Goal: Task Accomplishment & Management: Use online tool/utility

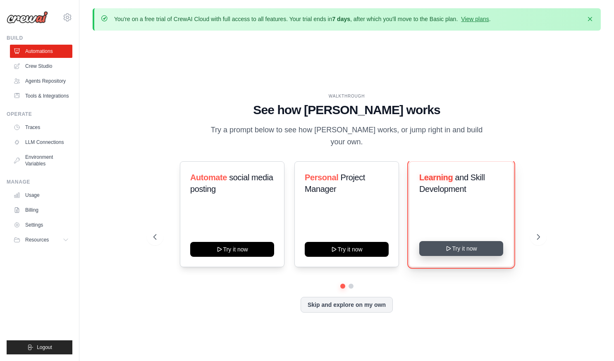
click at [478, 241] on button "Try it now" at bounding box center [461, 248] width 84 height 15
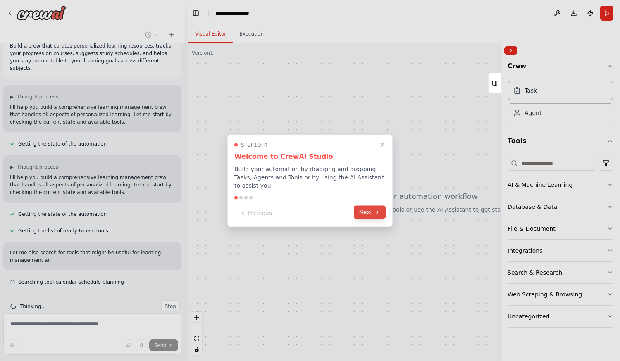
scroll to position [21, 0]
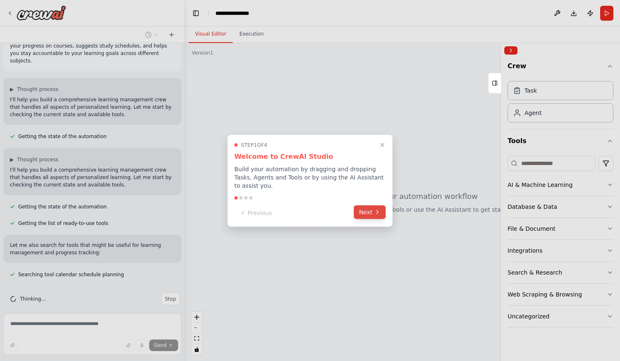
click at [372, 205] on button "Next" at bounding box center [370, 212] width 32 height 14
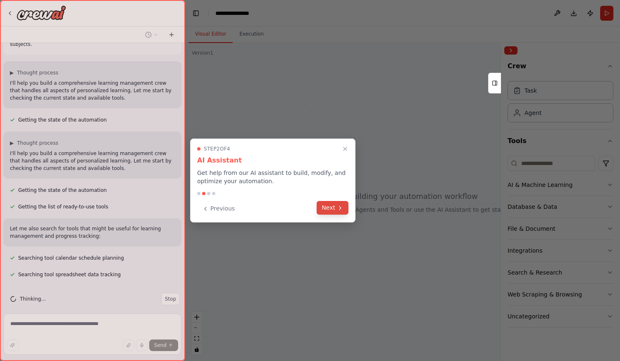
scroll to position [55, 0]
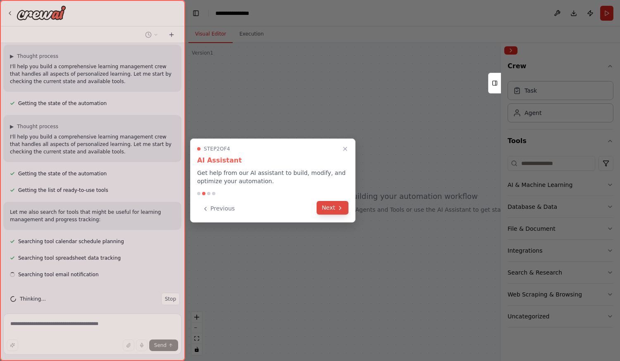
click at [340, 212] on button "Next" at bounding box center [332, 208] width 32 height 14
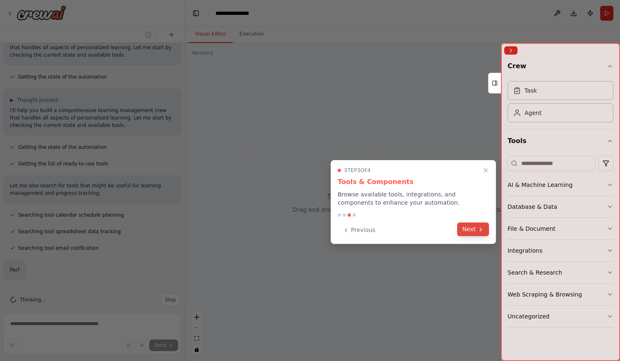
click at [469, 231] on button "Next" at bounding box center [473, 229] width 32 height 14
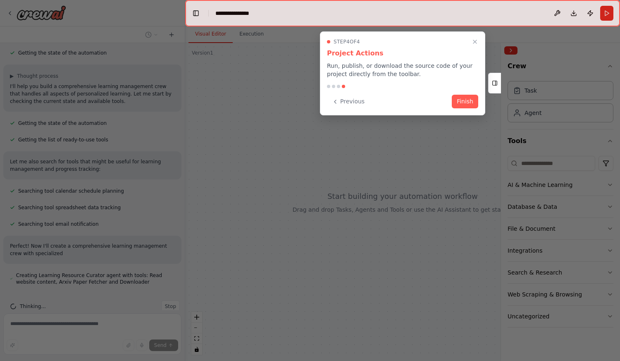
scroll to position [112, 0]
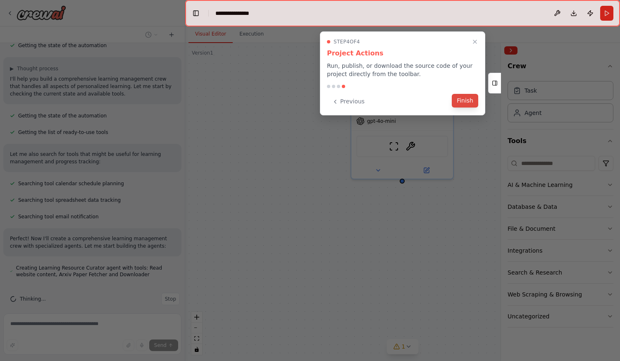
click at [469, 103] on button "Finish" at bounding box center [465, 101] width 26 height 14
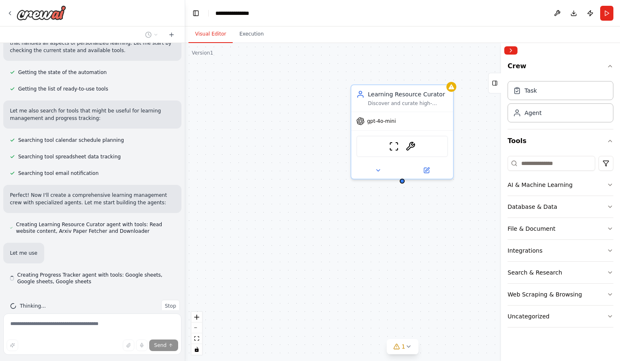
scroll to position [163, 0]
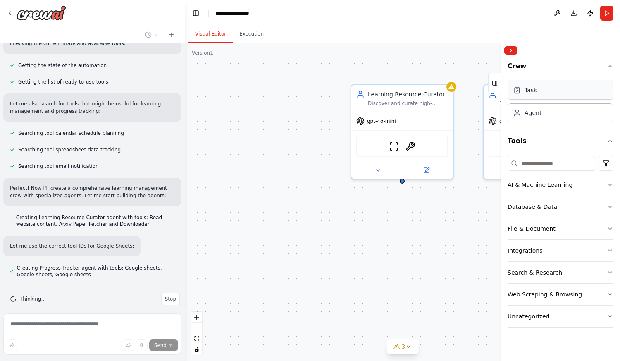
click at [541, 93] on div "Task" at bounding box center [560, 90] width 106 height 19
click at [525, 93] on div "Task" at bounding box center [530, 90] width 12 height 8
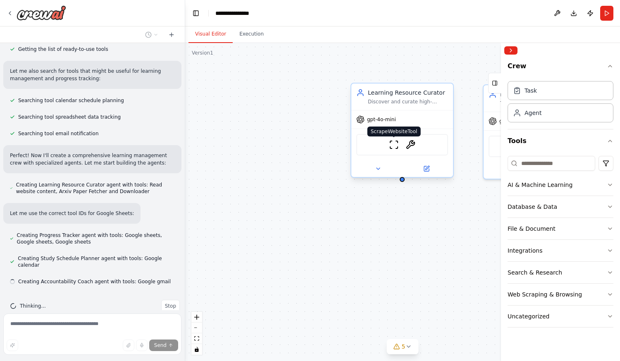
scroll to position [196, 0]
click at [426, 169] on icon at bounding box center [427, 168] width 4 height 4
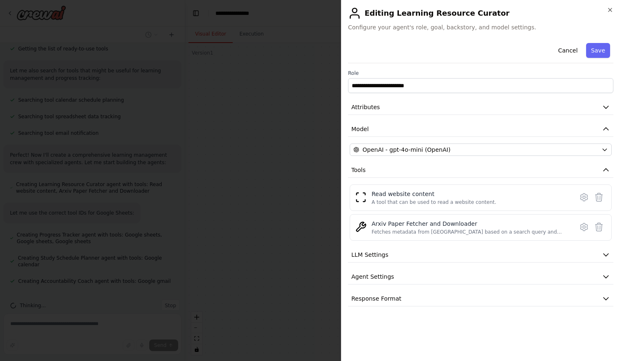
click at [413, 50] on div "Cancel Save" at bounding box center [480, 52] width 265 height 24
click at [419, 24] on span "Configure your agent's role, goal, backstory, and model settings." at bounding box center [480, 27] width 265 height 8
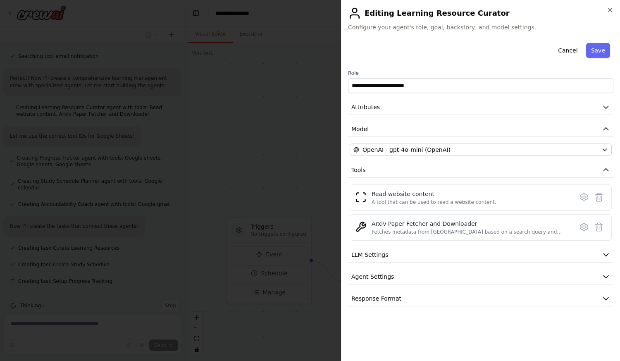
click at [419, 43] on div "Cancel Save" at bounding box center [480, 52] width 265 height 24
click at [609, 11] on icon "button" at bounding box center [609, 9] width 3 height 3
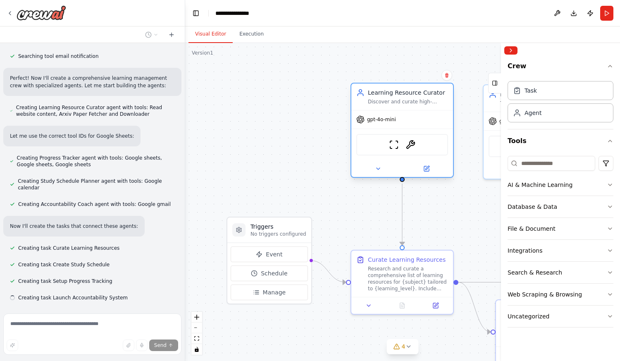
scroll to position [289, 0]
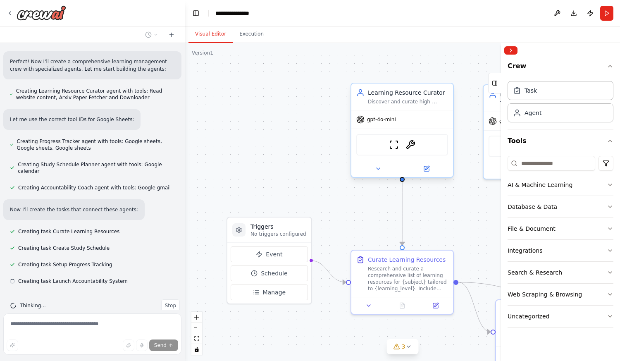
click at [433, 98] on div "Learning Resource Curator Discover and curate high-quality learning resources f…" at bounding box center [408, 96] width 80 height 17
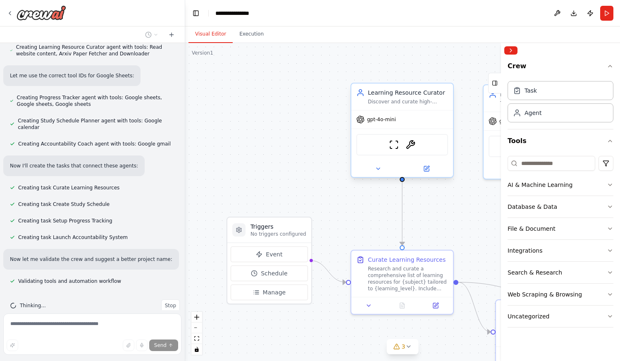
scroll to position [350, 0]
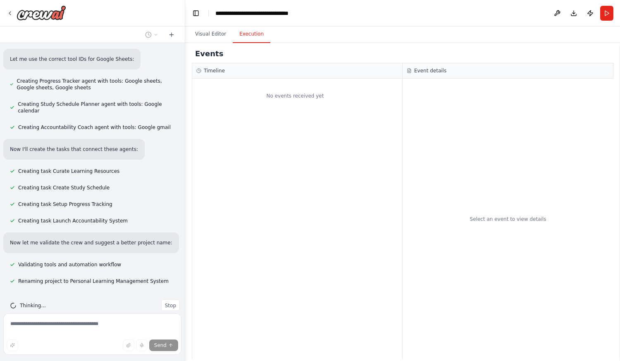
click at [250, 38] on button "Execution" at bounding box center [252, 34] width 38 height 17
click at [280, 113] on div "No events received yet" at bounding box center [297, 219] width 210 height 281
click at [286, 95] on div "No events received yet" at bounding box center [295, 96] width 206 height 26
click at [274, 102] on div "No events received yet" at bounding box center [295, 96] width 206 height 26
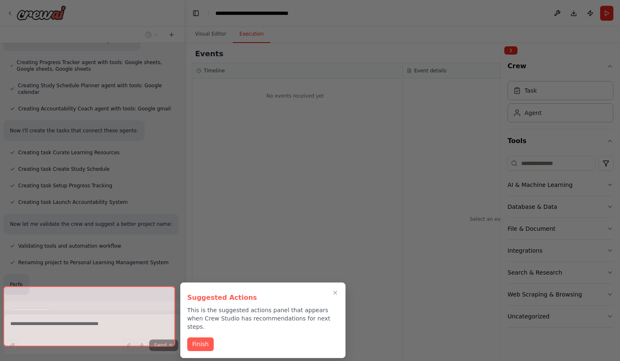
scroll to position [369, 0]
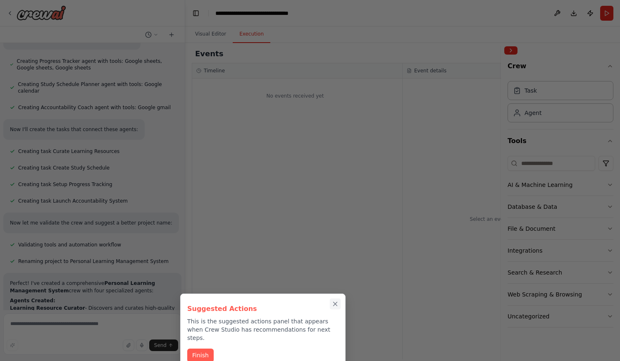
click at [335, 302] on icon "Close walkthrough" at bounding box center [334, 303] width 7 height 7
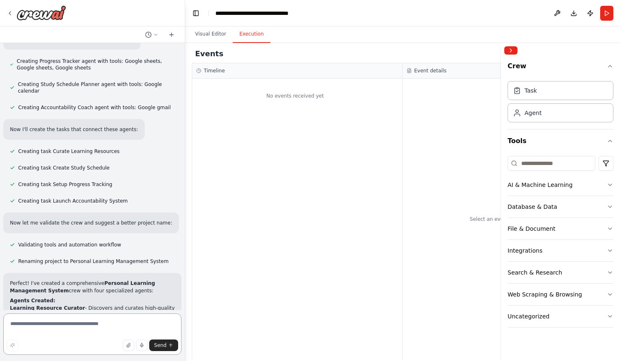
click at [130, 339] on textarea at bounding box center [92, 333] width 178 height 41
type textarea "**********"
click at [170, 346] on icon "submit" at bounding box center [170, 345] width 5 height 5
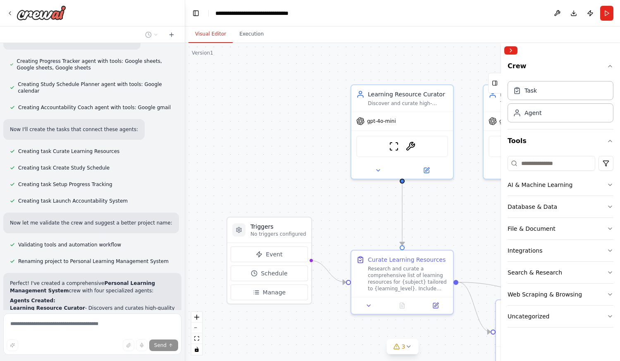
click at [204, 32] on button "Visual Editor" at bounding box center [210, 34] width 44 height 17
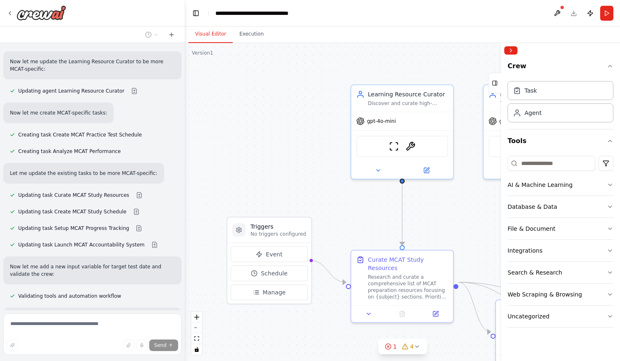
scroll to position [1241, 0]
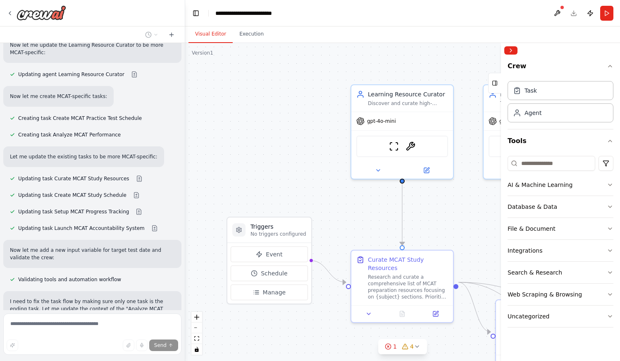
click at [12, 340] on icon at bounding box center [12, 341] width 2 height 2
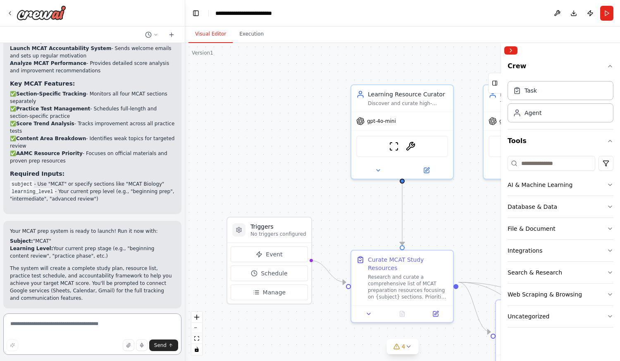
scroll to position [1917, 0]
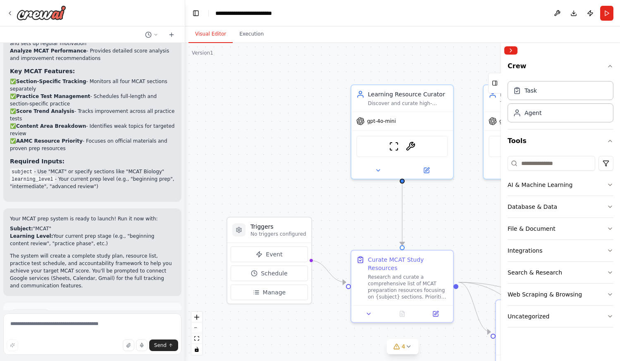
click at [111, 346] on span "Run Automation" at bounding box center [96, 349] width 40 height 7
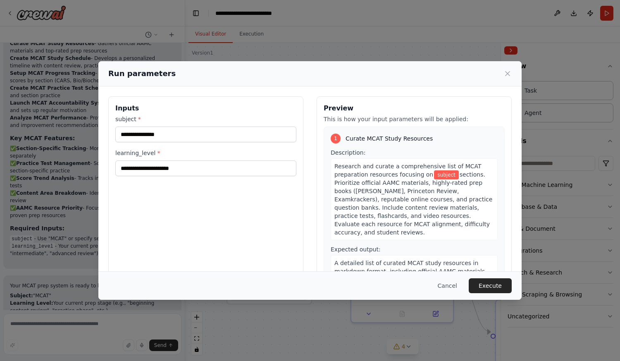
click at [149, 202] on div "Inputs subject * learning_level *" at bounding box center [205, 194] width 195 height 196
click at [147, 139] on input "subject *" at bounding box center [205, 134] width 181 height 16
type input "*******"
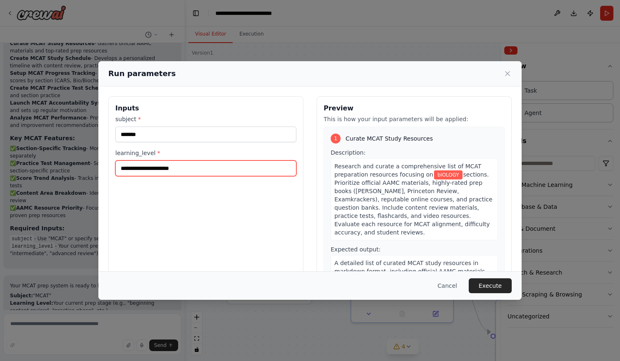
click at [155, 167] on input "learning_level *" at bounding box center [205, 168] width 181 height 16
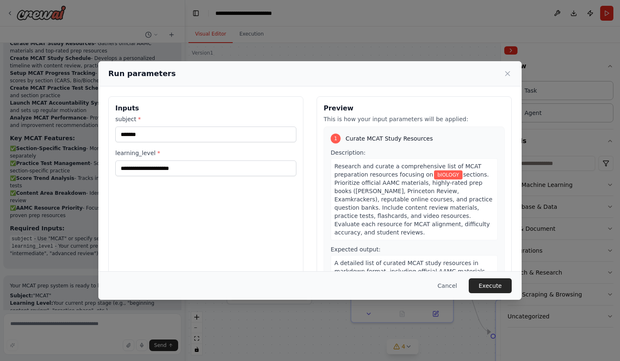
click at [500, 244] on div "Preview This is how your input parameters will be applied: 1 Curate MCAT Study …" at bounding box center [413, 194] width 195 height 196
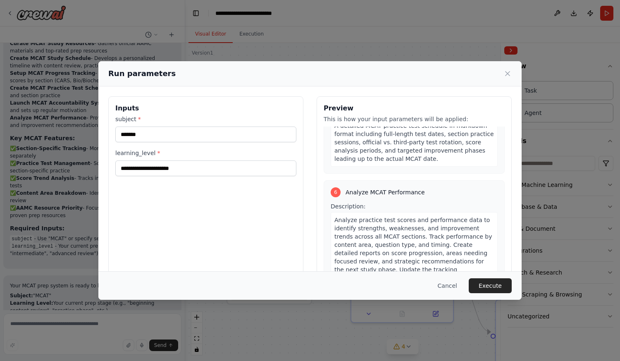
scroll to position [930, 0]
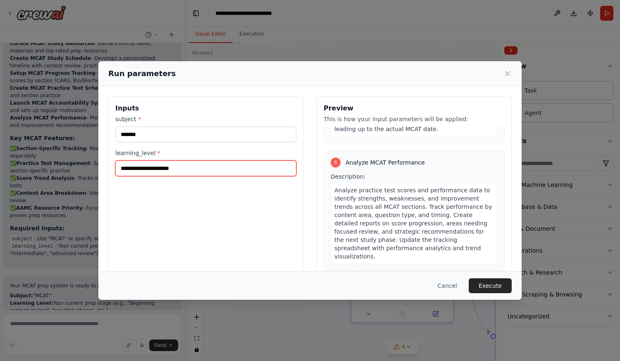
click at [216, 171] on input "learning_level *" at bounding box center [205, 168] width 181 height 16
type input "*********"
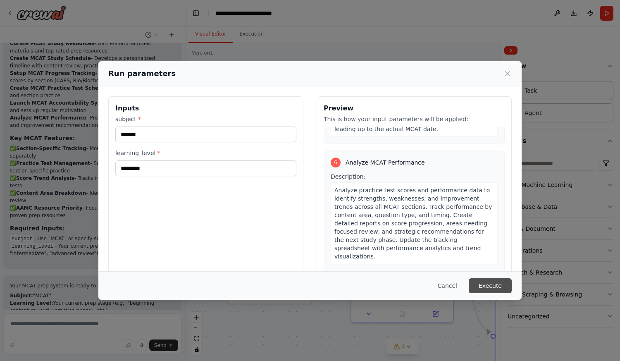
click at [480, 285] on button "Execute" at bounding box center [490, 285] width 43 height 15
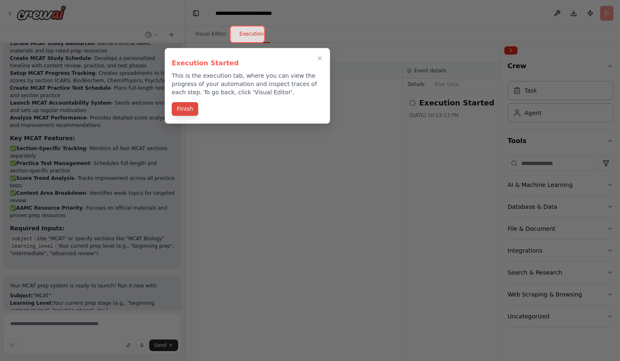
click at [191, 114] on button "Finish" at bounding box center [185, 109] width 26 height 14
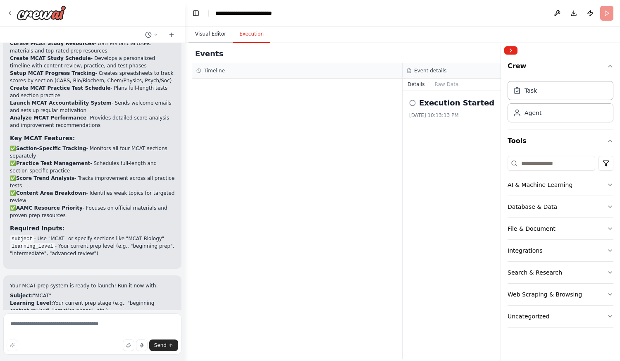
click at [209, 34] on button "Visual Editor" at bounding box center [210, 34] width 44 height 17
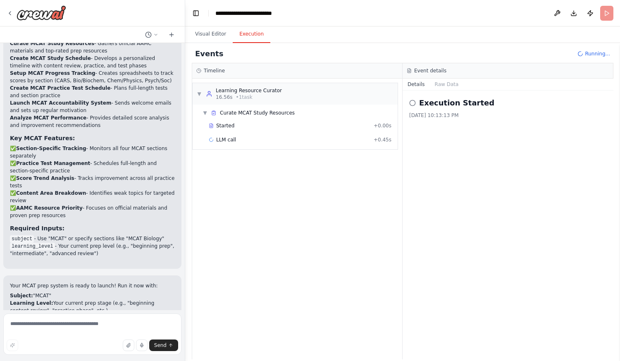
click at [246, 34] on button "Execution" at bounding box center [252, 34] width 38 height 17
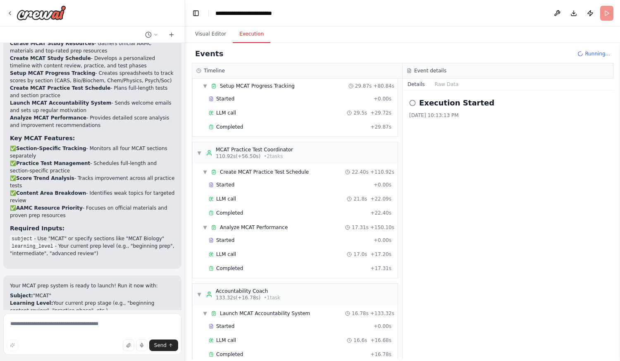
scroll to position [1917, 0]
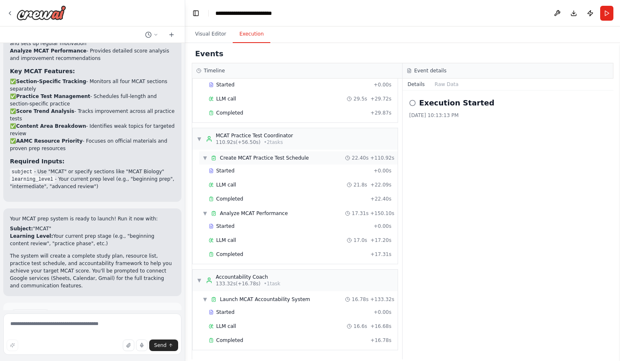
click at [257, 155] on span "Create MCAT Practice Test Schedule" at bounding box center [264, 158] width 89 height 7
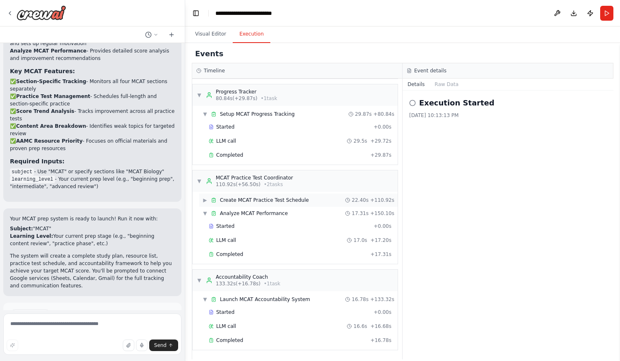
scroll to position [283, 0]
click at [279, 200] on span "Create MCAT Practice Test Schedule" at bounding box center [264, 200] width 89 height 7
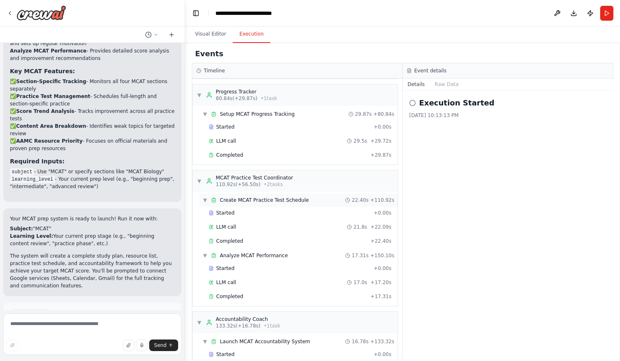
scroll to position [325, 0]
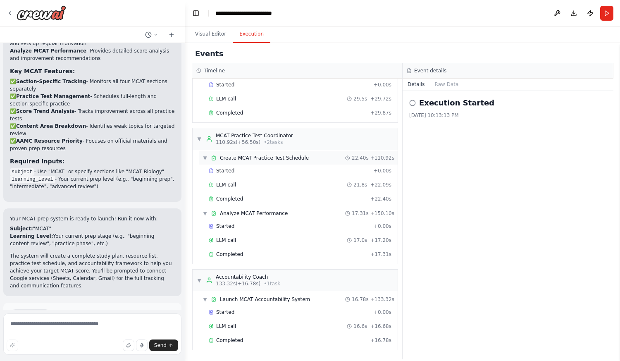
click at [259, 157] on span "Create MCAT Practice Test Schedule" at bounding box center [264, 158] width 89 height 7
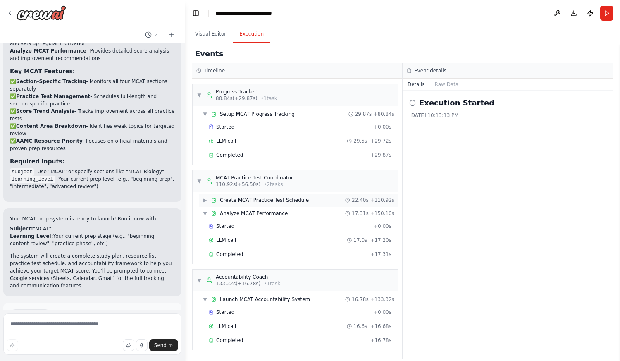
scroll to position [283, 0]
click at [268, 180] on div "MCAT Practice Test Coordinator" at bounding box center [254, 177] width 77 height 7
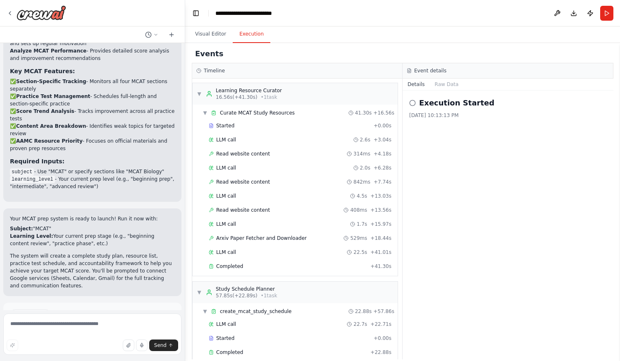
scroll to position [211, 0]
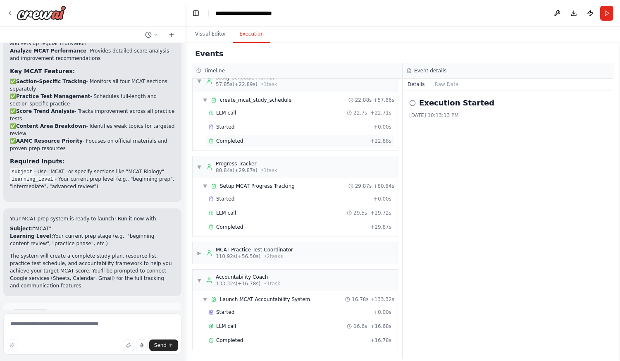
click at [222, 141] on span "Completed" at bounding box center [229, 141] width 27 height 7
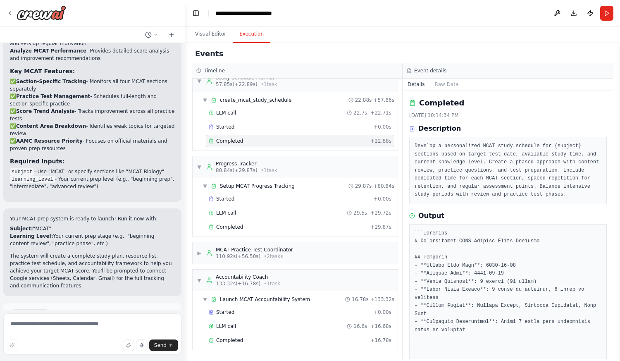
click at [613, 326] on div "Events Timeline ▼ Learning Resource Curator 16.56s (+41.30s) • 1 task ▼ Curate …" at bounding box center [402, 202] width 435 height 318
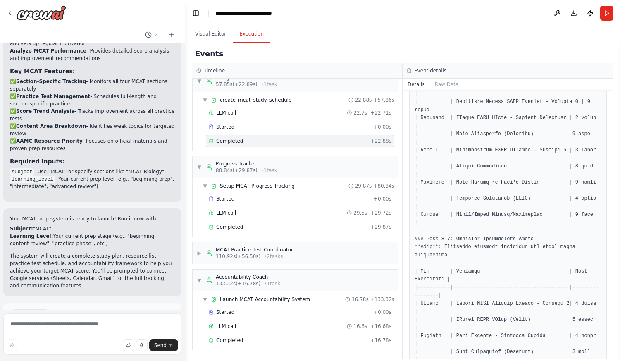
scroll to position [430, 0]
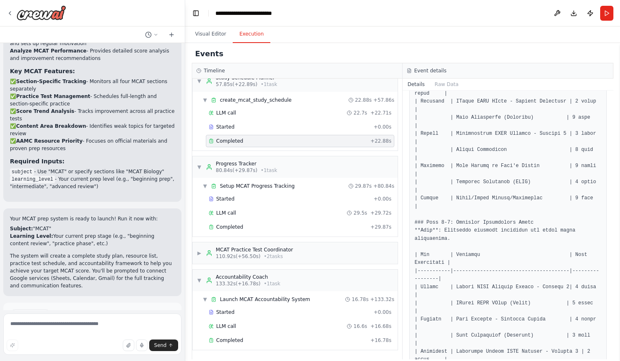
click at [607, 335] on div "Completed 10/14/2025, 10:14:34 PM Description Develop a personalized MCAT study…" at bounding box center [507, 224] width 211 height 269
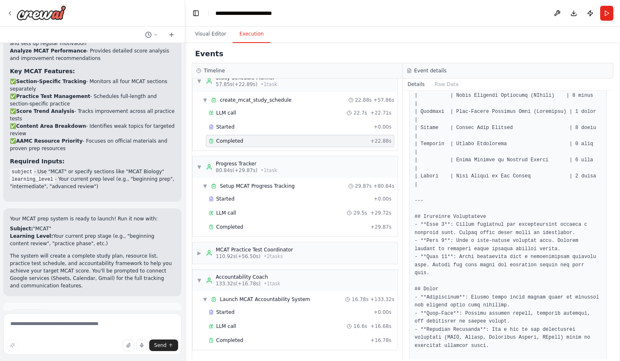
scroll to position [975, 0]
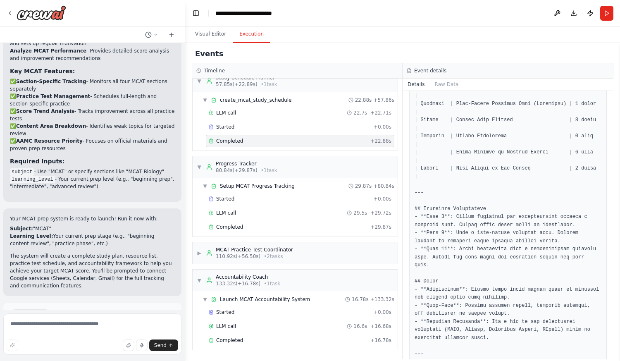
click at [606, 342] on div "Completed 10/14/2025, 10:14:34 PM Description Develop a personalized MCAT study…" at bounding box center [507, 224] width 211 height 269
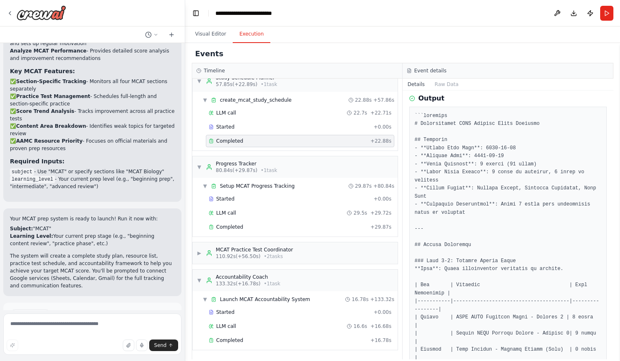
scroll to position [0, 0]
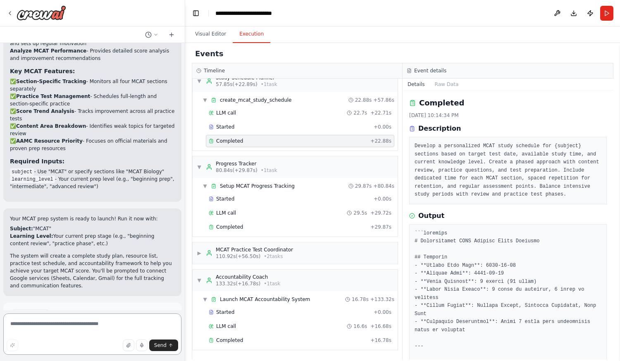
click at [102, 326] on textarea at bounding box center [92, 333] width 178 height 41
